Goal: Task Accomplishment & Management: Manage account settings

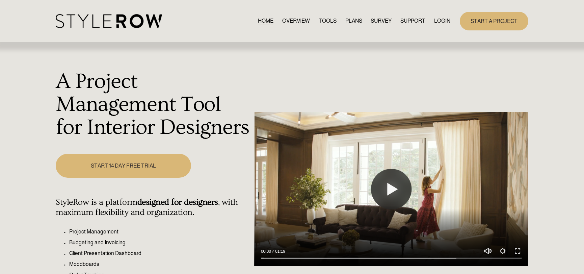
click at [440, 18] on link "LOGIN" at bounding box center [442, 21] width 16 height 9
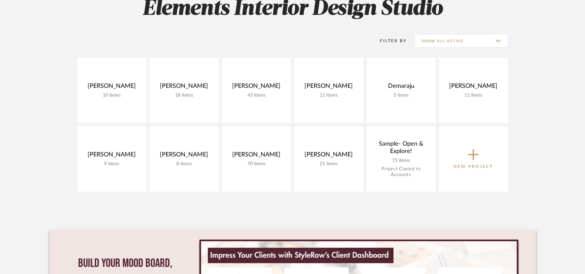
scroll to position [112, 0]
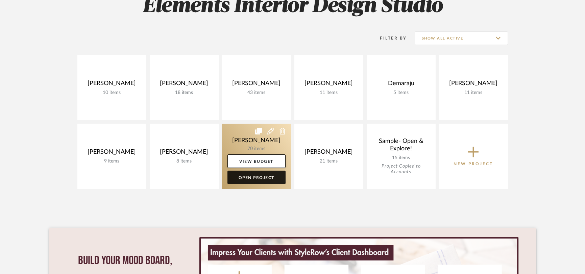
click at [269, 176] on link "Open Project" at bounding box center [256, 178] width 58 height 14
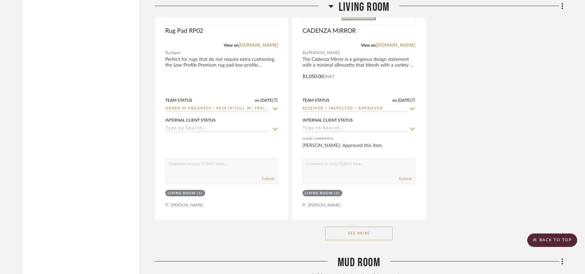
scroll to position [3028, 0]
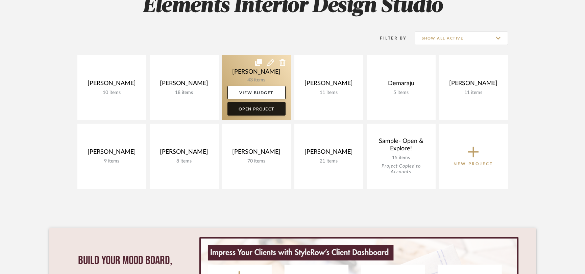
scroll to position [112, 0]
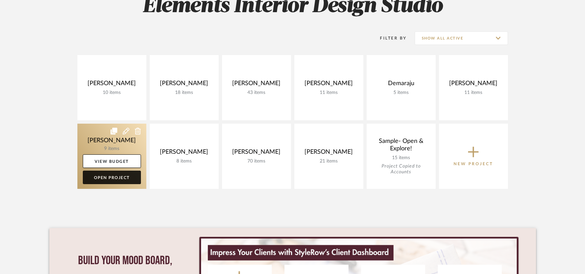
click at [124, 180] on link "Open Project" at bounding box center [112, 178] width 58 height 14
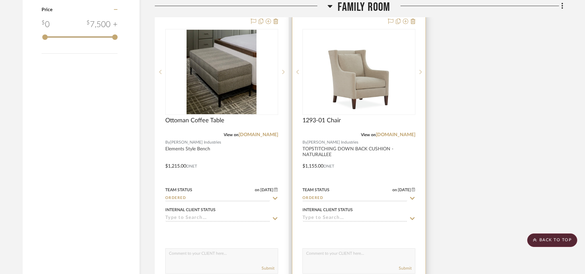
scroll to position [801, 0]
click at [355, 198] on input "Ordered" at bounding box center [354, 198] width 105 height 6
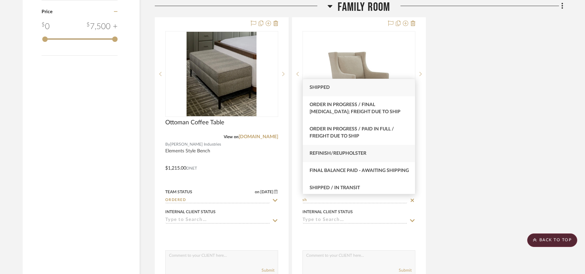
scroll to position [23, 0]
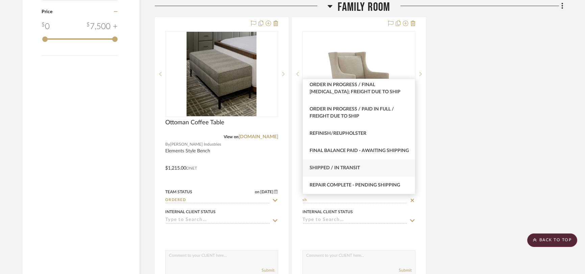
type input "sh"
click at [350, 170] on span "Shipped / In Transit" at bounding box center [334, 167] width 50 height 5
type input "10/6/2025"
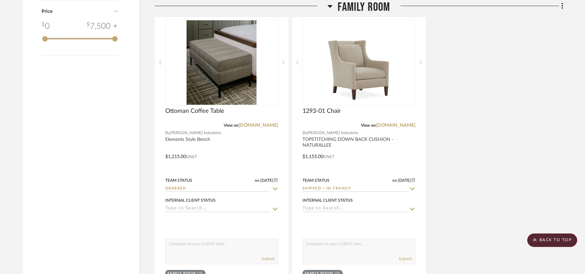
scroll to position [810, 0]
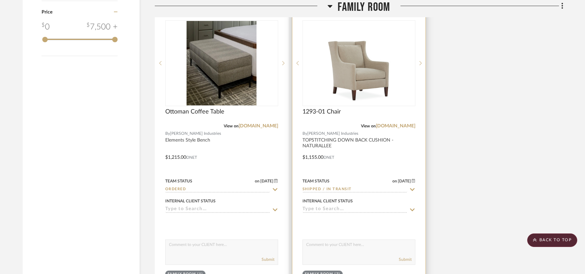
click at [317, 189] on input "Shipped / In Transit" at bounding box center [354, 189] width 105 height 6
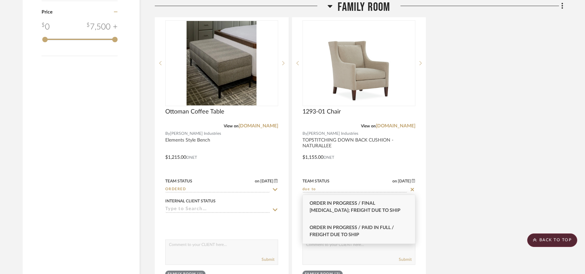
scroll to position [810, 0]
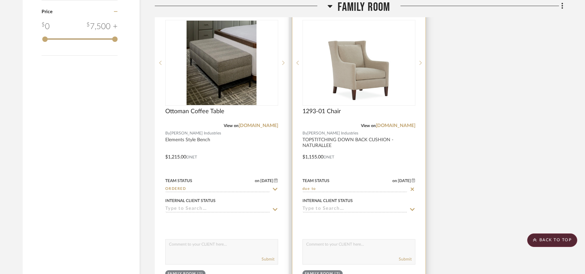
click at [349, 191] on input "due to" at bounding box center [354, 189] width 105 height 6
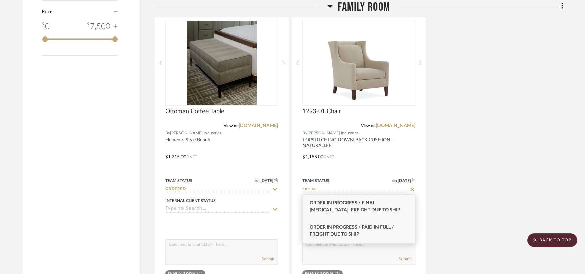
click at [347, 230] on div "Order in Progress / Paid In Full / Freight Due to Ship" at bounding box center [359, 231] width 112 height 24
type input "Order in Progress / Paid In Full / Freight Due to Ship"
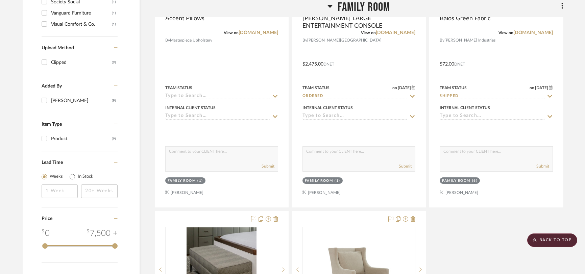
scroll to position [601, 0]
